Goal: Contribute content: Add original content to the website for others to see

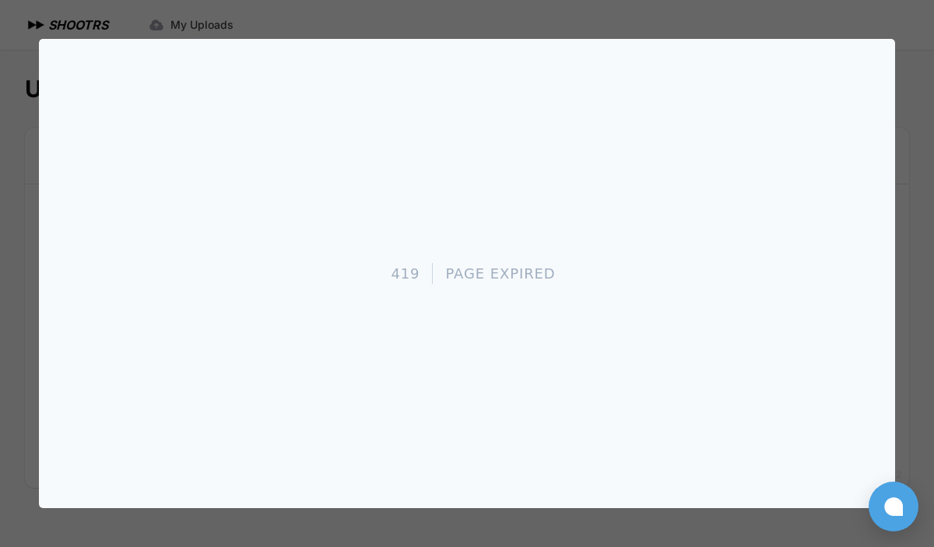
click at [471, 20] on div at bounding box center [467, 273] width 934 height 547
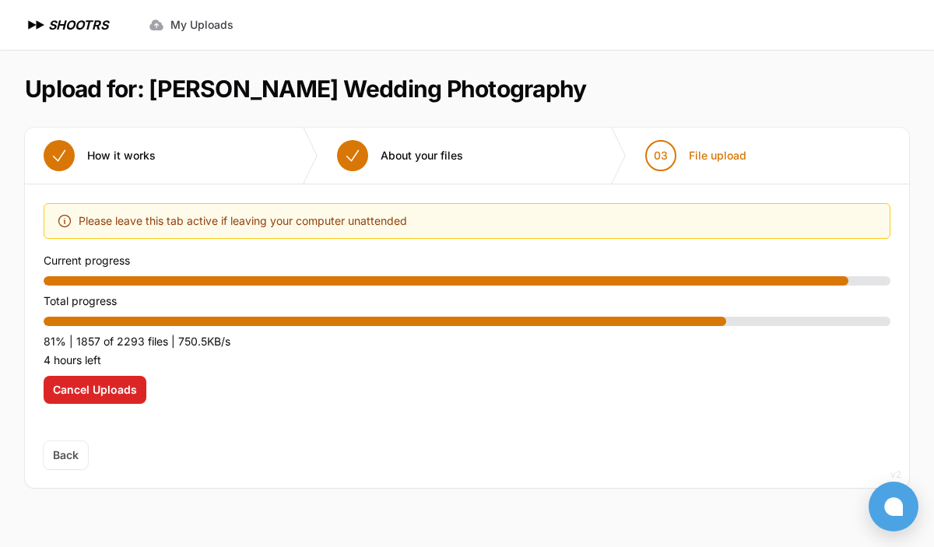
click at [464, 166] on button "02 About your files" at bounding box center [399, 156] width 163 height 56
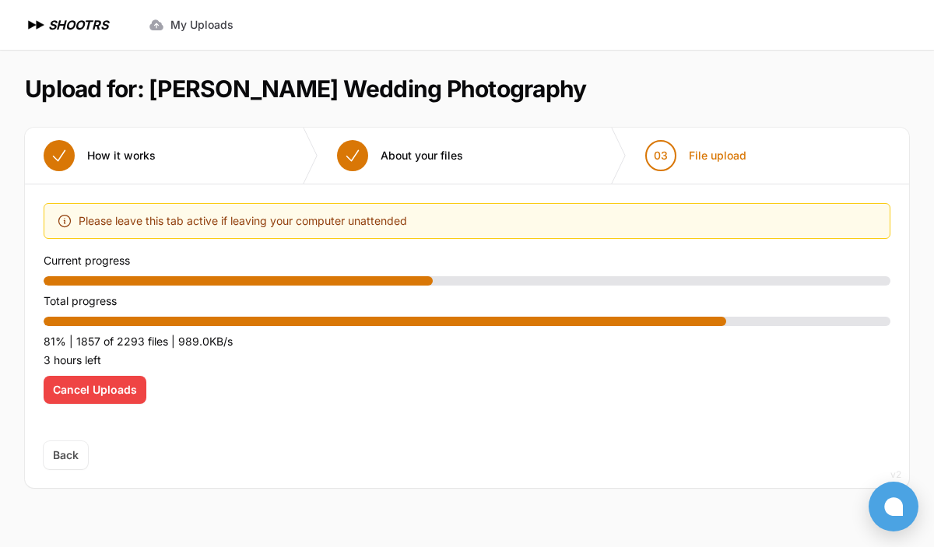
click at [122, 387] on span "Cancel Uploads" at bounding box center [95, 390] width 84 height 16
